Goal: Check status: Check status

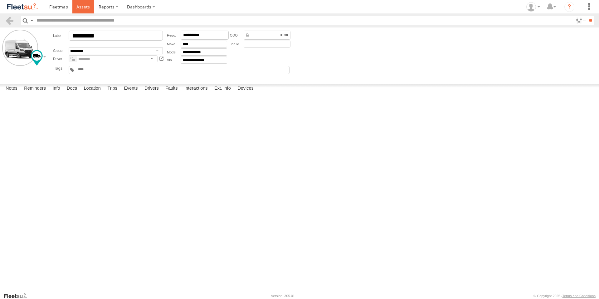
click at [77, 8] on span at bounding box center [82, 7] width 13 height 6
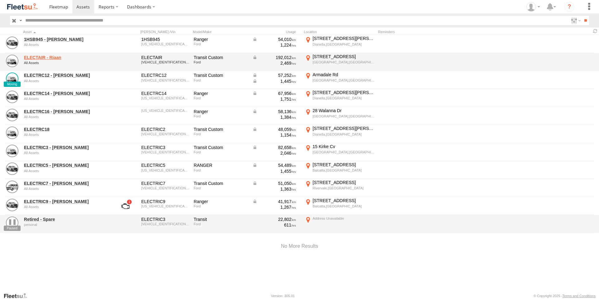
drag, startPoint x: 49, startPoint y: 52, endPoint x: 50, endPoint y: 55, distance: 3.1
click at [49, 52] on div "1HSB945 - Ben All Assets" at bounding box center [66, 44] width 87 height 17
click at [50, 55] on link "ELECTAIR - Riaan" at bounding box center [67, 58] width 86 height 6
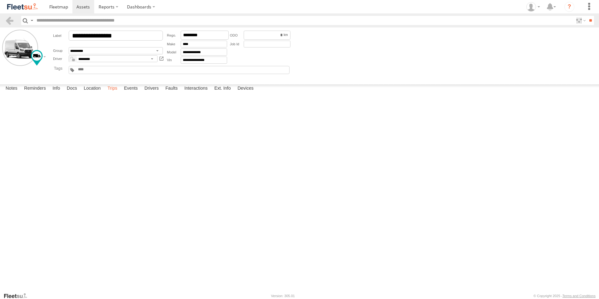
click at [116, 93] on label "Trips" at bounding box center [112, 88] width 16 height 9
click at [82, 5] on span at bounding box center [82, 7] width 13 height 6
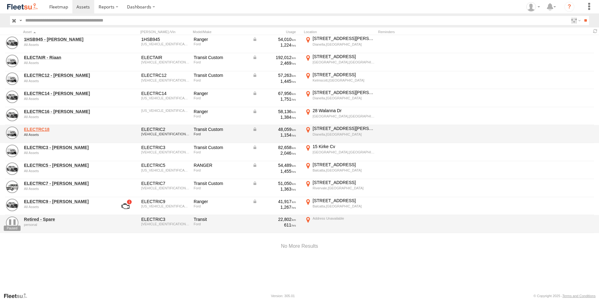
click at [40, 128] on link "ELECTRC18" at bounding box center [67, 129] width 86 height 6
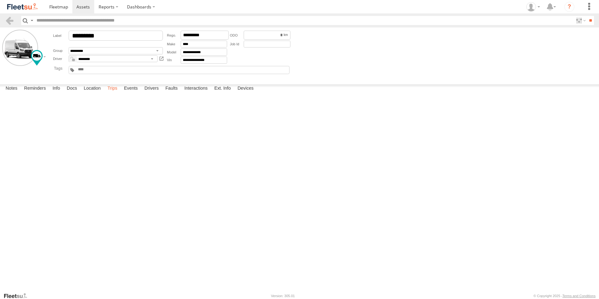
click at [114, 93] on label "Trips" at bounding box center [112, 88] width 16 height 9
click at [88, 7] on span at bounding box center [82, 7] width 13 height 6
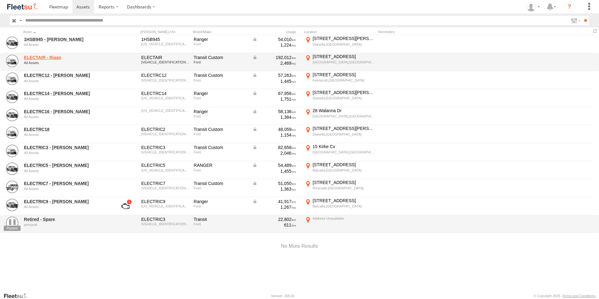
click at [47, 57] on link "ELECTAIR - Riaan" at bounding box center [67, 58] width 86 height 6
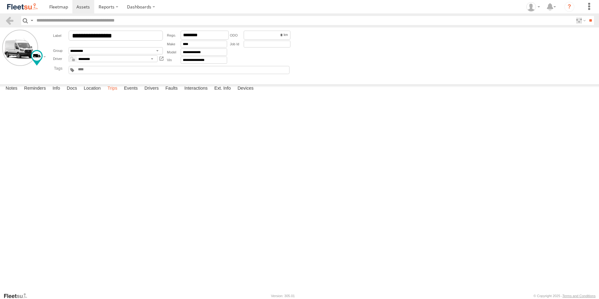
click at [115, 93] on label "Trips" at bounding box center [112, 88] width 16 height 9
